Goal: Task Accomplishment & Management: Manage account settings

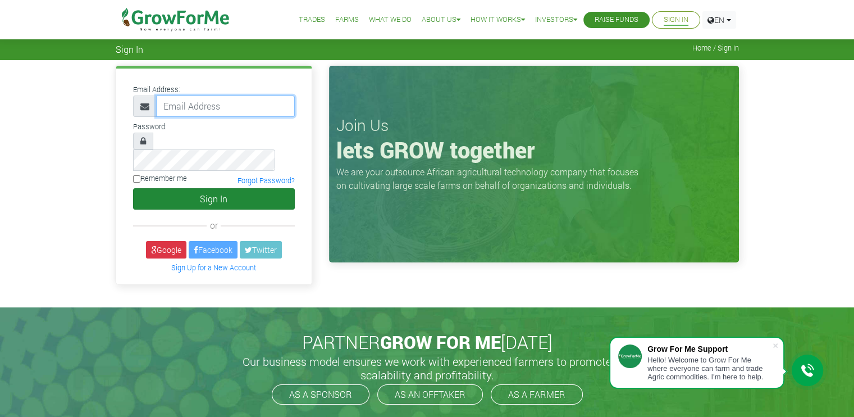
type input "COSTYONLYNE@HOTMAIL.COM"
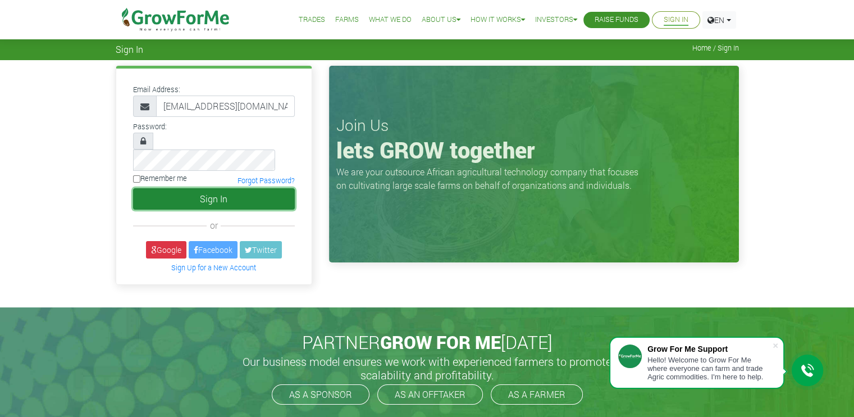
click at [229, 188] on button "Sign In" at bounding box center [214, 198] width 162 height 21
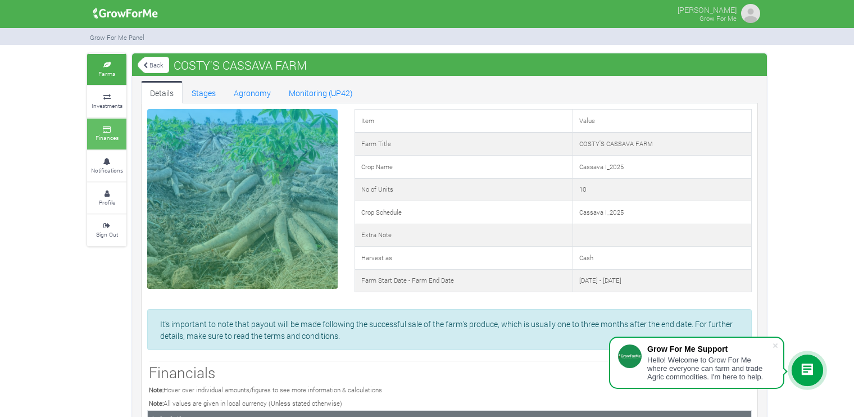
click at [109, 121] on link "Finances" at bounding box center [106, 134] width 39 height 31
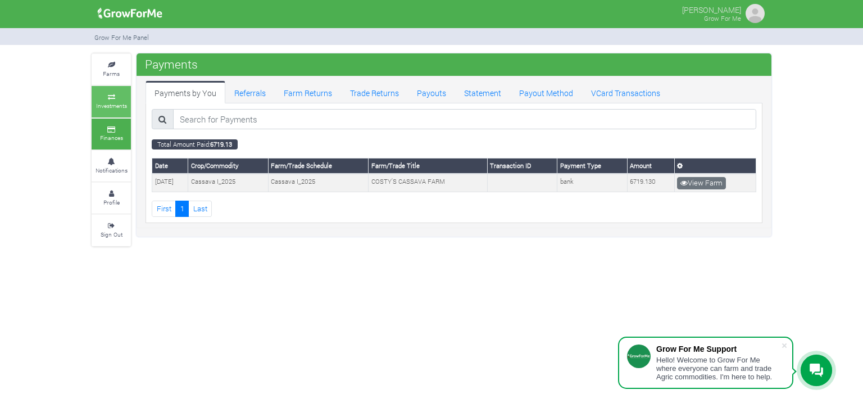
click at [113, 96] on icon at bounding box center [111, 97] width 34 height 6
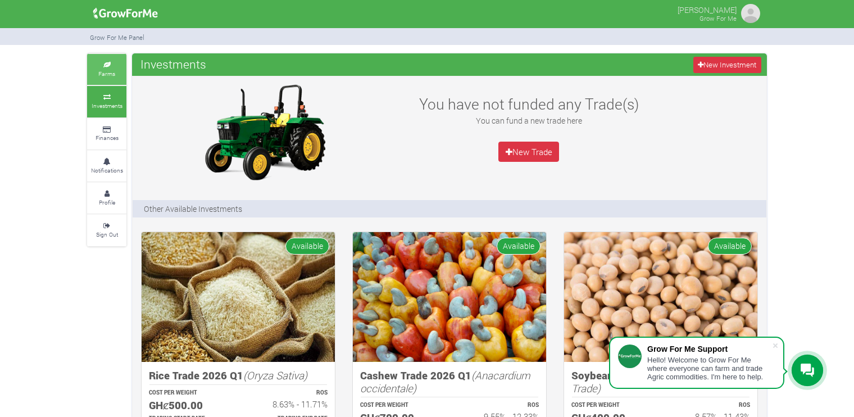
click at [110, 70] on small "Farms" at bounding box center [106, 74] width 17 height 8
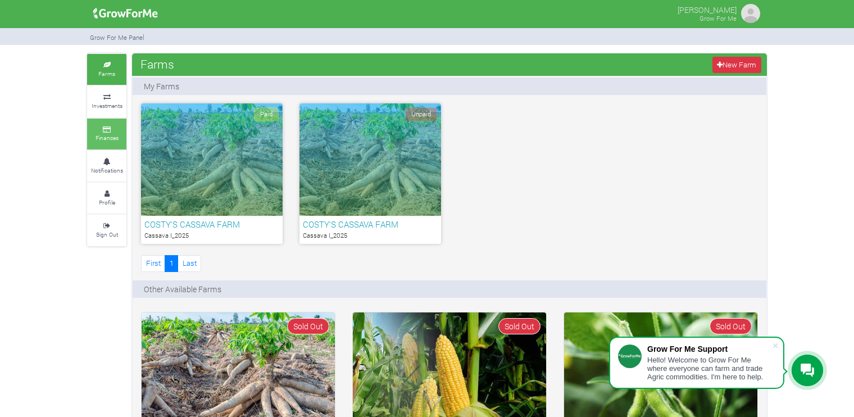
click at [113, 130] on icon at bounding box center [107, 130] width 34 height 6
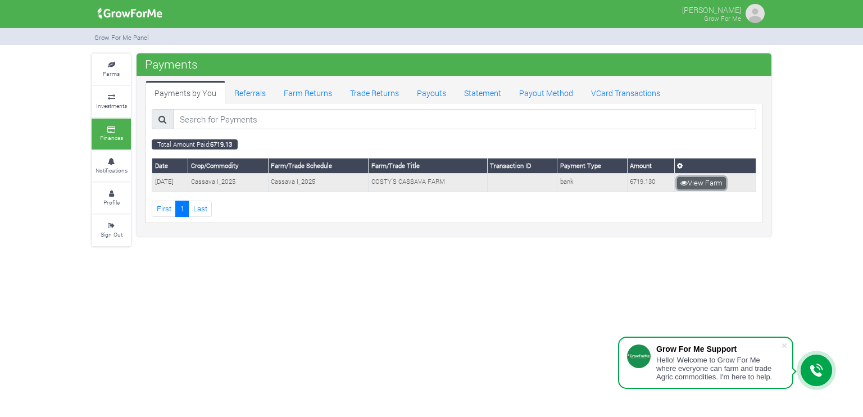
click at [695, 178] on link "View Farm" at bounding box center [701, 183] width 49 height 12
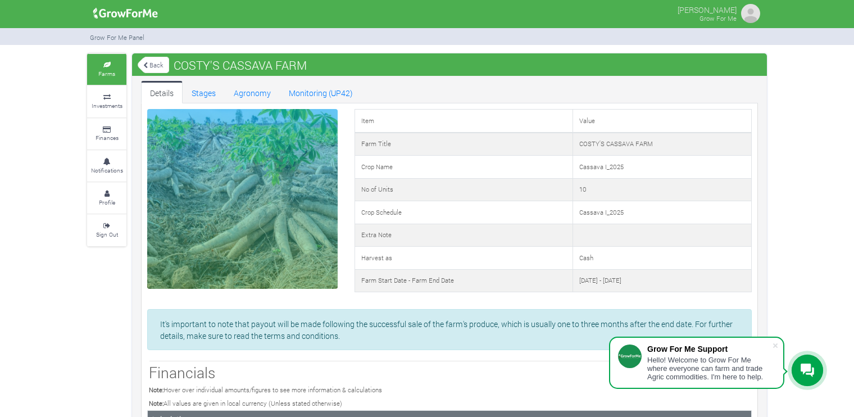
click at [746, 17] on img at bounding box center [750, 13] width 22 height 22
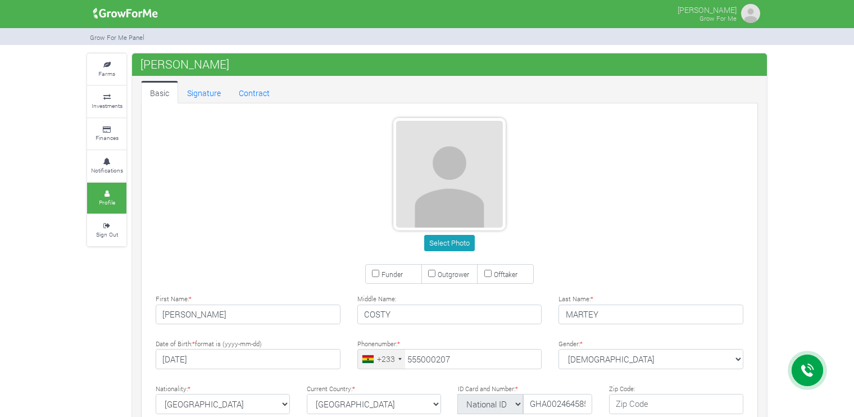
type input "55 500 0207"
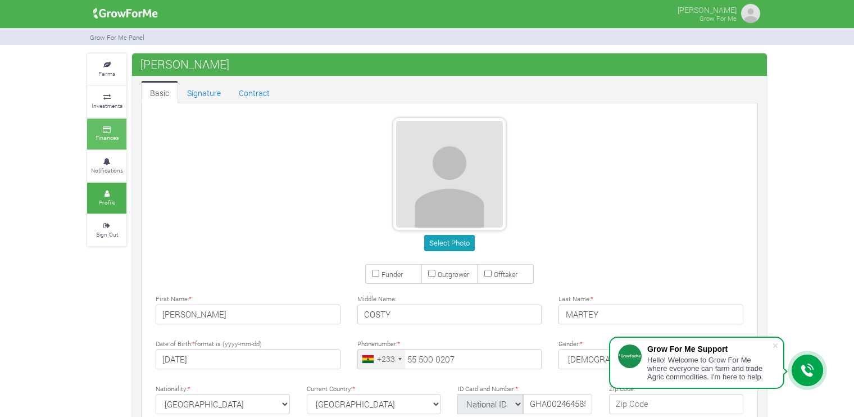
click at [111, 134] on small "Finances" at bounding box center [106, 138] width 23 height 8
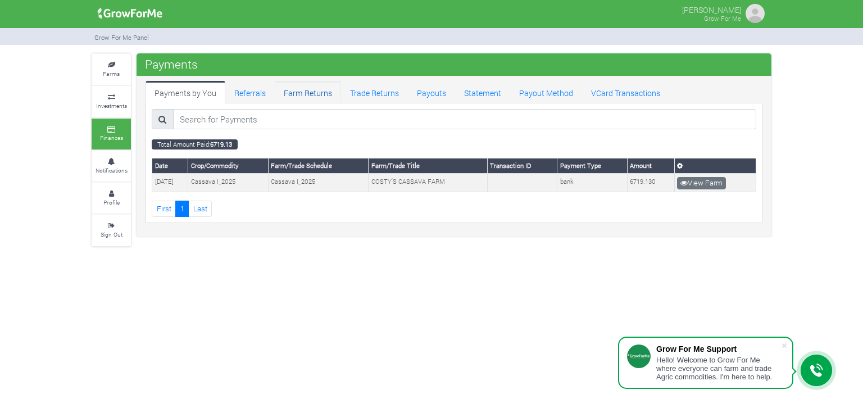
click at [301, 91] on link "Farm Returns" at bounding box center [308, 92] width 66 height 22
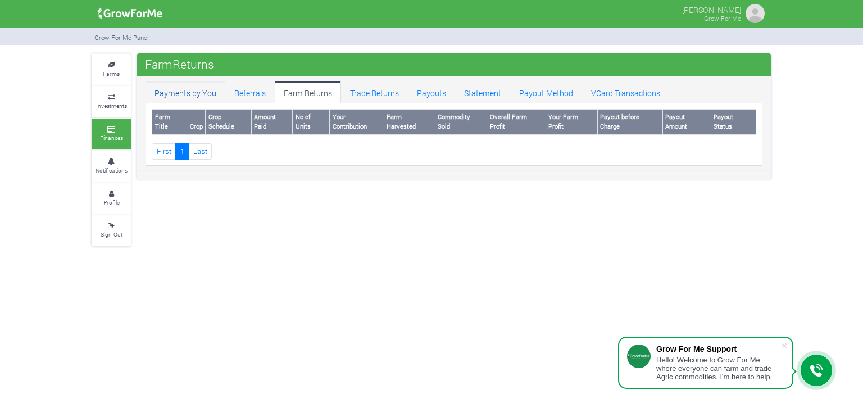
click at [202, 92] on link "Payments by You" at bounding box center [185, 92] width 80 height 22
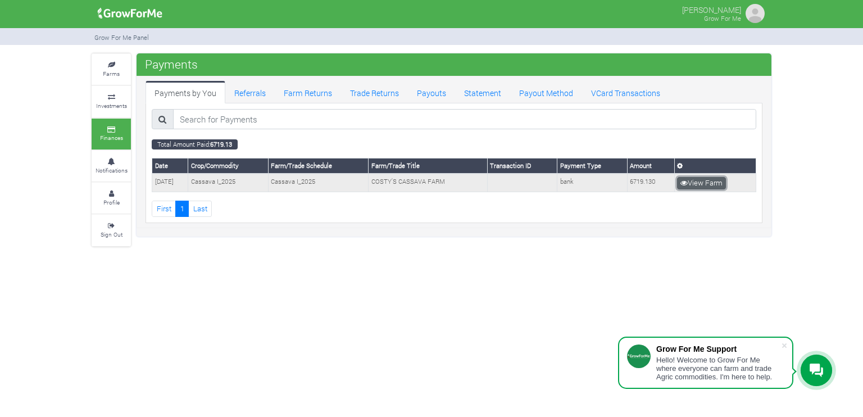
click at [688, 179] on link "View Farm" at bounding box center [701, 183] width 49 height 12
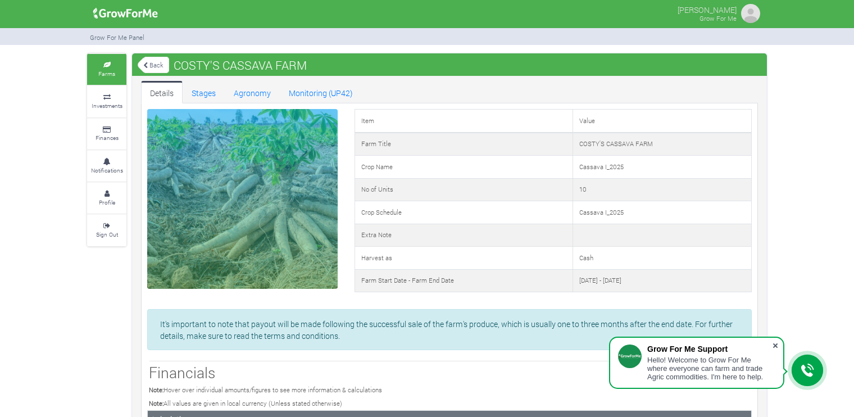
click at [775, 343] on span at bounding box center [774, 345] width 11 height 11
